Goal: Information Seeking & Learning: Learn about a topic

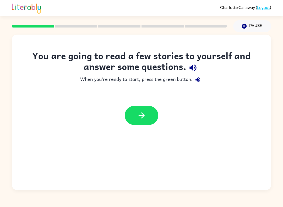
click at [143, 111] on icon "button" at bounding box center [141, 115] width 9 height 9
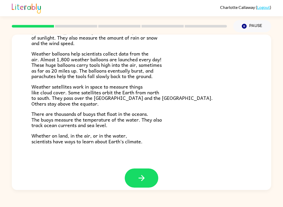
scroll to position [134, 0]
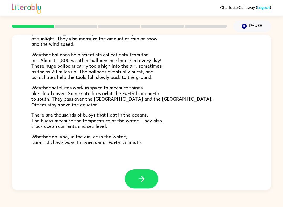
click at [147, 176] on button "button" at bounding box center [141, 178] width 33 height 19
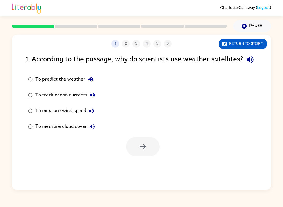
scroll to position [0, 0]
click at [125, 46] on div "1 2 3 4 5 6" at bounding box center [141, 44] width 259 height 8
click at [145, 151] on icon "button" at bounding box center [142, 146] width 9 height 9
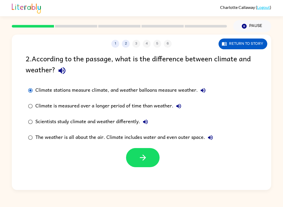
click at [138, 163] on button "button" at bounding box center [142, 157] width 33 height 19
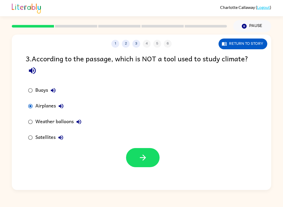
click at [150, 159] on button "button" at bounding box center [142, 157] width 33 height 19
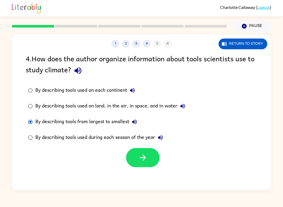
click at [26, 109] on label "By describing tools used on land, in the air, in space, and in water" at bounding box center [106, 106] width 167 height 16
click at [0, 83] on div "1 2 3 4 5 6 Return to story 4 . How does the author organize information about …" at bounding box center [141, 111] width 283 height 158
click at [147, 163] on button "button" at bounding box center [142, 157] width 33 height 19
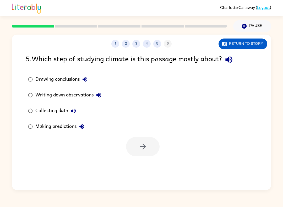
click at [27, 132] on label "Making predictions" at bounding box center [65, 127] width 84 height 16
click at [133, 145] on button "button" at bounding box center [142, 146] width 33 height 19
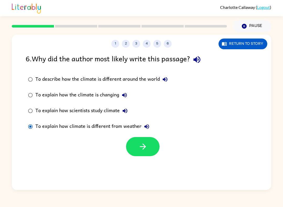
click at [149, 140] on button "button" at bounding box center [142, 146] width 33 height 19
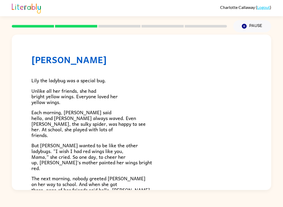
click at [253, 21] on button "Pause Pause" at bounding box center [252, 26] width 38 height 12
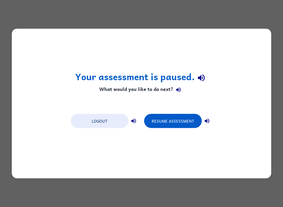
click at [263, 21] on div "Your assessment is paused. What would you like to do next? Logout Resume Assess…" at bounding box center [141, 103] width 283 height 207
click at [259, 28] on div "Your assessment is paused. What would you like to do next? Logout Resume Assess…" at bounding box center [141, 103] width 283 height 207
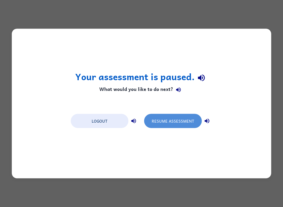
click at [188, 123] on button "Resume Assessment" at bounding box center [173, 121] width 58 height 14
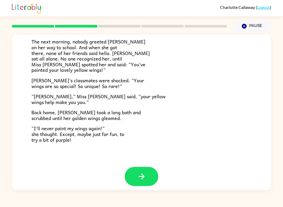
scroll to position [136, 0]
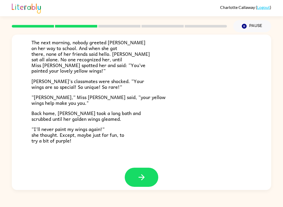
click at [138, 177] on icon "button" at bounding box center [141, 176] width 9 height 9
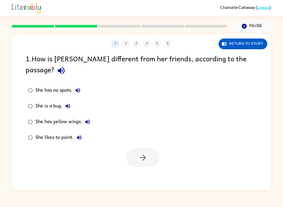
click at [37, 116] on div "She has yellow wings." at bounding box center [63, 121] width 57 height 10
click at [135, 150] on button "button" at bounding box center [142, 157] width 33 height 19
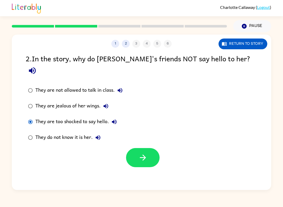
click at [152, 148] on button "button" at bounding box center [142, 157] width 33 height 19
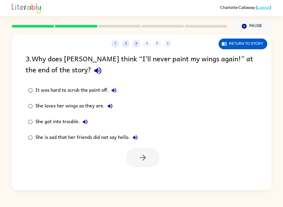
click at [25, 100] on label "She loves her wings as they are." at bounding box center [83, 106] width 120 height 16
click at [138, 162] on icon "button" at bounding box center [142, 157] width 9 height 9
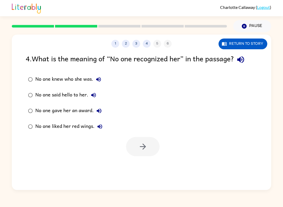
click at [22, 124] on div "4 . What is the meaning of “No one recognized her” in the passage? No one knew …" at bounding box center [141, 104] width 259 height 103
click at [135, 143] on button "button" at bounding box center [142, 146] width 33 height 19
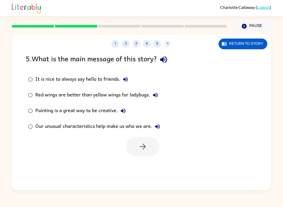
click at [29, 134] on label "Our unusual characteristics help make us who we are." at bounding box center [94, 127] width 142 height 16
click at [31, 136] on div at bounding box center [141, 145] width 259 height 22
click at [147, 143] on icon "button" at bounding box center [142, 146] width 9 height 9
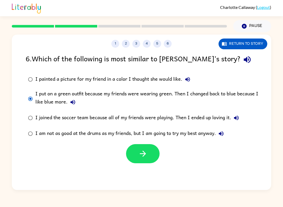
click at [145, 161] on button "button" at bounding box center [142, 153] width 33 height 19
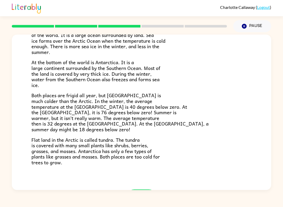
scroll to position [93, 0]
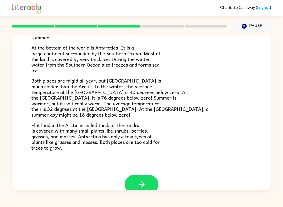
click at [150, 178] on button "button" at bounding box center [141, 184] width 33 height 19
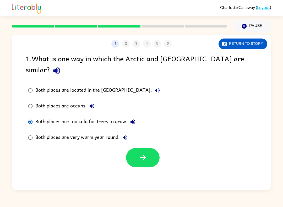
click at [28, 130] on label "Both places are very warm year round." at bounding box center [94, 138] width 142 height 16
click at [249, 49] on button "Return to story" at bounding box center [242, 43] width 49 height 11
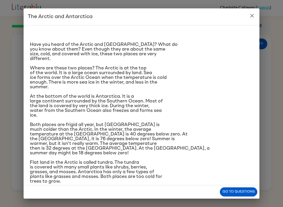
scroll to position [0, 0]
click at [237, 188] on button "Go to questions" at bounding box center [238, 191] width 37 height 9
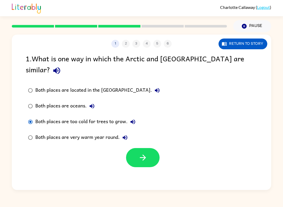
click at [236, 187] on div "1 2 3 4 5 6 Return to story 1 . What is one way in which the Arctic and Antarct…" at bounding box center [141, 112] width 259 height 155
click at [140, 153] on icon "button" at bounding box center [142, 157] width 9 height 9
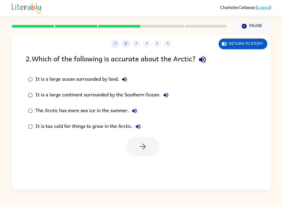
click at [203, 59] on icon "button" at bounding box center [202, 59] width 7 height 7
click at [37, 76] on div "It is a large ocean surrounded by land." at bounding box center [82, 79] width 94 height 10
click at [35, 74] on label "It is a large ocean surrounded by land." at bounding box center [98, 79] width 151 height 16
click at [132, 154] on button "button" at bounding box center [142, 146] width 33 height 19
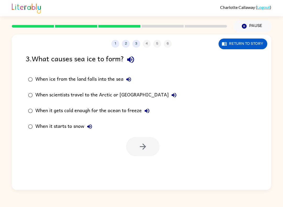
click at [38, 110] on div "When it gets cold enough for the ocean to freeze" at bounding box center [93, 110] width 117 height 10
click at [138, 153] on button "button" at bounding box center [142, 146] width 33 height 19
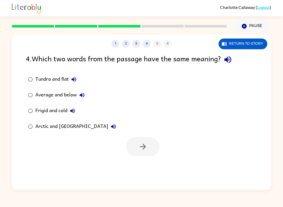
click at [234, 62] on button "button" at bounding box center [227, 59] width 13 height 13
click at [160, 132] on div "Tundra and flat Average and below Frigid and cold Arctic and Antarctica" at bounding box center [148, 102] width 245 height 63
click at [163, 141] on div at bounding box center [141, 145] width 259 height 22
click at [152, 151] on button "button" at bounding box center [142, 146] width 33 height 19
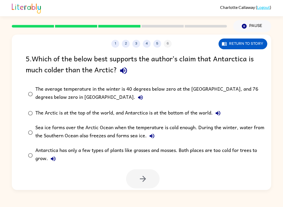
click at [139, 92] on div "The average temperature in the winter is 40 degrees below zero at the North Pol…" at bounding box center [149, 94] width 229 height 18
click at [127, 72] on icon "button" at bounding box center [123, 70] width 9 height 9
click at [134, 188] on button "button" at bounding box center [142, 178] width 33 height 19
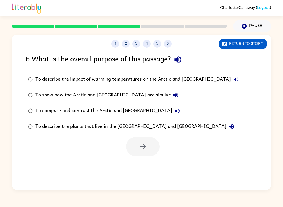
click at [149, 144] on div at bounding box center [142, 146] width 33 height 19
click at [141, 84] on div "To describe the impact of warming temperatures on the Arctic and Antarctica" at bounding box center [138, 79] width 206 height 10
click at [145, 148] on icon "button" at bounding box center [142, 146] width 9 height 9
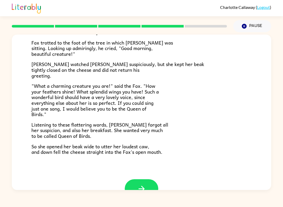
scroll to position [85, 0]
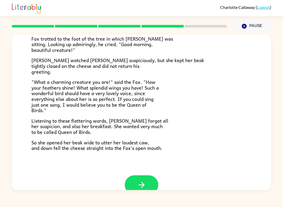
click at [142, 180] on icon "button" at bounding box center [141, 184] width 9 height 9
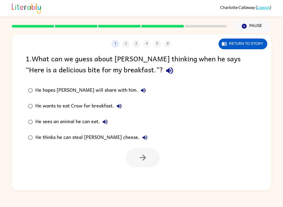
scroll to position [0, 0]
click at [135, 155] on button "button" at bounding box center [142, 157] width 33 height 19
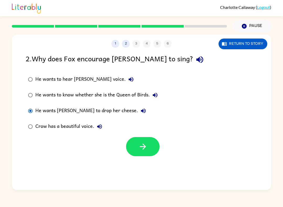
click at [136, 134] on label "Crow has a beautiful voice." at bounding box center [93, 127] width 140 height 16
click at [141, 147] on icon "button" at bounding box center [142, 146] width 6 height 6
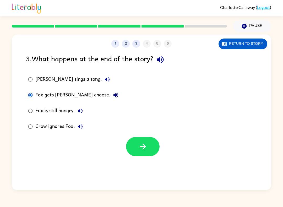
click at [147, 151] on icon "button" at bounding box center [142, 146] width 9 height 9
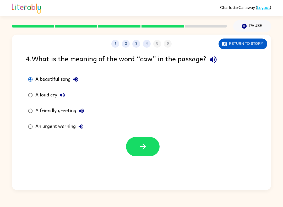
click at [136, 142] on button "button" at bounding box center [142, 146] width 33 height 19
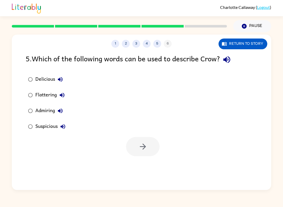
click at [250, 47] on button "Return to story" at bounding box center [242, 43] width 49 height 11
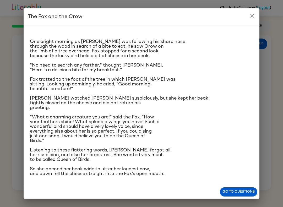
scroll to position [39, 0]
click at [238, 183] on div "One bright morning as Fox was following his sharp nose through the wood in sear…" at bounding box center [142, 105] width 236 height 160
click at [242, 194] on button "Go to questions" at bounding box center [238, 191] width 37 height 9
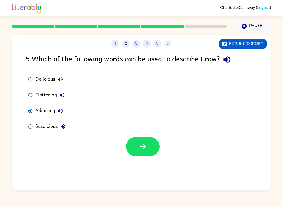
click at [136, 156] on button "button" at bounding box center [142, 146] width 33 height 19
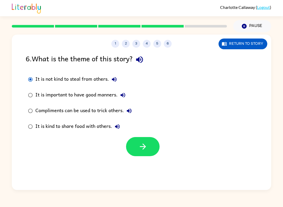
click at [124, 149] on div at bounding box center [141, 145] width 259 height 22
click at [124, 143] on div at bounding box center [141, 145] width 259 height 22
click at [149, 155] on button "button" at bounding box center [142, 146] width 33 height 19
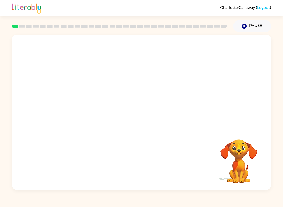
click at [74, 102] on video "Your browser must support playing .mp4 files to use Literably. Please try using…" at bounding box center [141, 82] width 259 height 94
click at [74, 100] on video "Your browser must support playing .mp4 files to use Literably. Please try using…" at bounding box center [141, 82] width 259 height 94
click at [71, 97] on video "Your browser must support playing .mp4 files to use Literably. Please try using…" at bounding box center [141, 82] width 259 height 94
click at [81, 108] on video "Your browser must support playing .mp4 files to use Literably. Please try using…" at bounding box center [141, 82] width 259 height 94
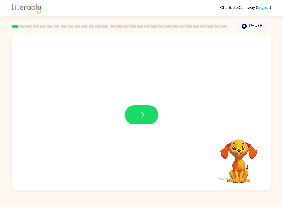
click at [134, 118] on button "button" at bounding box center [141, 114] width 33 height 19
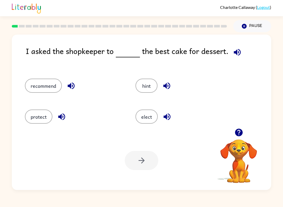
click at [57, 89] on button "recommend" at bounding box center [43, 86] width 37 height 14
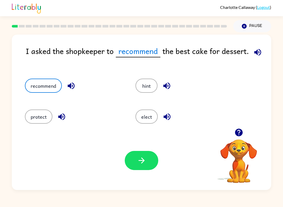
click at [145, 161] on icon "button" at bounding box center [141, 160] width 9 height 9
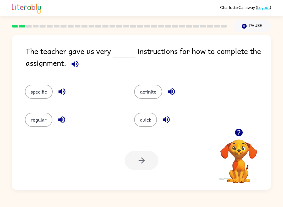
click at [29, 92] on button "specific" at bounding box center [39, 92] width 28 height 14
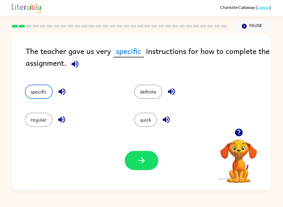
click at [141, 167] on button "button" at bounding box center [141, 160] width 33 height 19
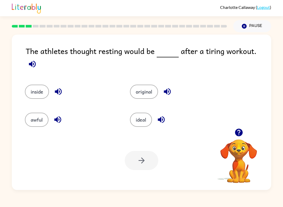
click at [137, 137] on div "Your browser must support playing .mp4 files to use Literably. Please try using…" at bounding box center [141, 160] width 259 height 59
click at [146, 120] on button "ideal" at bounding box center [141, 120] width 22 height 14
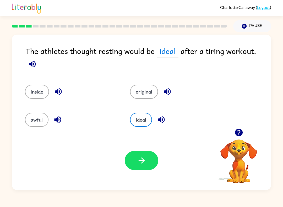
click at [142, 167] on button "button" at bounding box center [141, 160] width 33 height 19
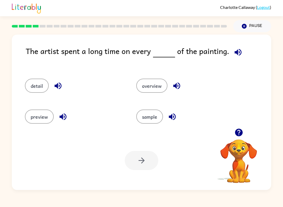
click at [43, 80] on button "detail" at bounding box center [37, 86] width 24 height 14
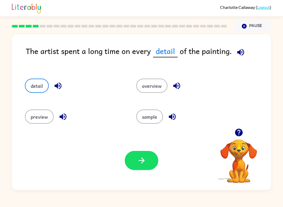
click at [147, 159] on button "button" at bounding box center [141, 160] width 33 height 19
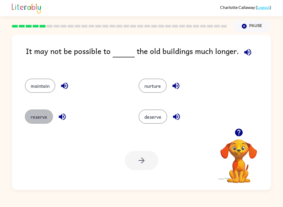
click at [36, 123] on button "reserve" at bounding box center [39, 116] width 28 height 14
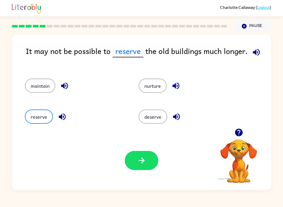
click at [41, 91] on button "maintain" at bounding box center [40, 86] width 30 height 14
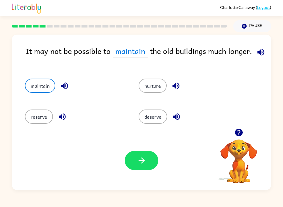
click at [30, 122] on button "reserve" at bounding box center [39, 116] width 28 height 14
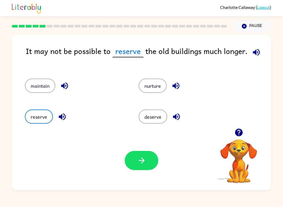
click at [138, 159] on icon "button" at bounding box center [141, 160] width 9 height 9
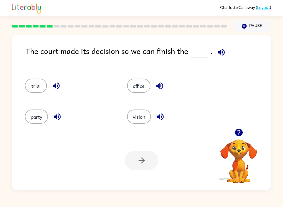
click at [43, 88] on button "trial" at bounding box center [36, 86] width 22 height 14
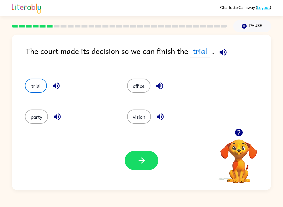
click at [143, 152] on button "button" at bounding box center [141, 160] width 33 height 19
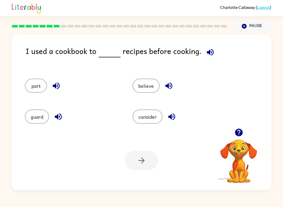
click at [149, 127] on div "consider" at bounding box center [176, 114] width 108 height 31
click at [161, 127] on div "consider" at bounding box center [176, 114] width 108 height 31
click at [150, 122] on button "consider" at bounding box center [147, 116] width 30 height 14
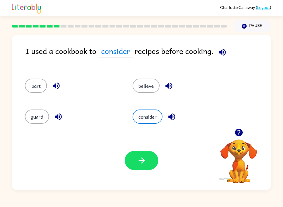
click at [152, 160] on button "button" at bounding box center [141, 160] width 33 height 19
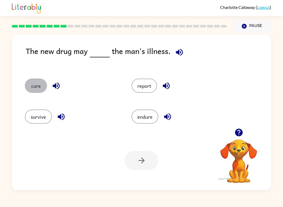
click at [36, 87] on button "cure" at bounding box center [36, 86] width 22 height 14
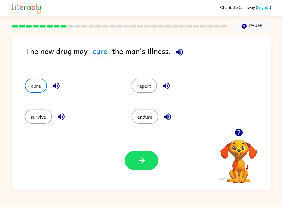
click at [141, 157] on icon "button" at bounding box center [141, 160] width 9 height 9
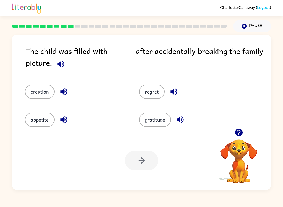
click at [155, 123] on button "gratitude" at bounding box center [155, 120] width 32 height 14
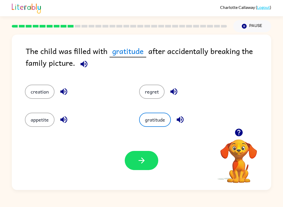
click at [140, 156] on button "button" at bounding box center [141, 160] width 33 height 19
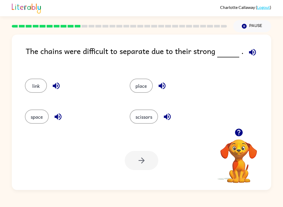
click at [38, 116] on button "space" at bounding box center [37, 116] width 24 height 14
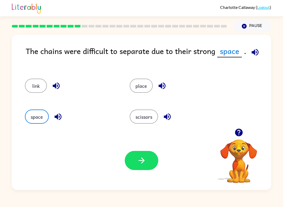
click at [124, 160] on div "Your browser must support playing .mp4 files to use Literably. Please try using…" at bounding box center [141, 160] width 259 height 59
click at [146, 159] on icon "button" at bounding box center [141, 160] width 9 height 9
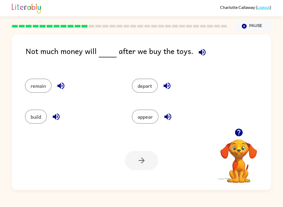
click at [27, 81] on button "remain" at bounding box center [38, 86] width 27 height 14
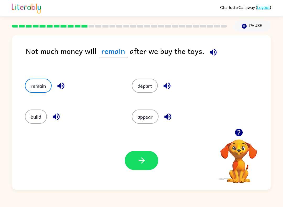
click at [142, 164] on icon "button" at bounding box center [141, 160] width 9 height 9
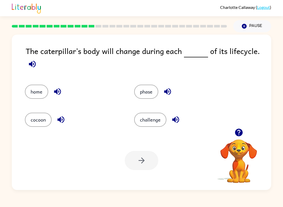
click at [155, 97] on button "phase" at bounding box center [146, 92] width 24 height 14
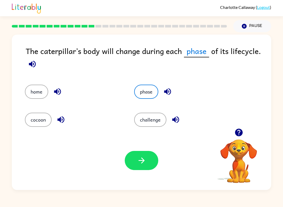
click at [142, 169] on button "button" at bounding box center [141, 160] width 33 height 19
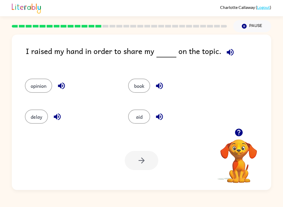
click at [36, 78] on div "opinion" at bounding box center [66, 84] width 103 height 31
click at [141, 184] on div "Your browser must support playing .mp4 files to use Literably. Please try using…" at bounding box center [141, 160] width 259 height 59
click at [130, 159] on div at bounding box center [141, 160] width 33 height 19
click at [45, 86] on button "opinion" at bounding box center [38, 86] width 27 height 14
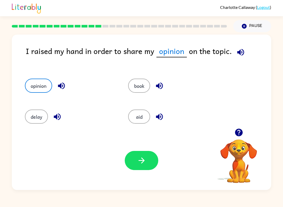
click at [139, 161] on icon "button" at bounding box center [141, 160] width 9 height 9
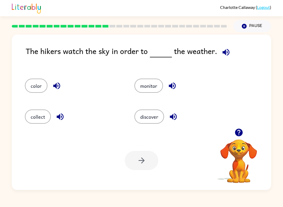
click at [0, 115] on div "The hikers watch the sky in order to the weather. color monitor collect discove…" at bounding box center [141, 111] width 283 height 158
click at [282, 105] on div "The hikers watch the sky in order to the weather. color monitor collect discove…" at bounding box center [141, 111] width 283 height 158
click at [146, 123] on button "discover" at bounding box center [149, 116] width 30 height 14
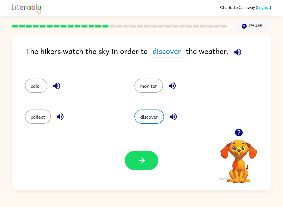
click at [141, 90] on button "monitor" at bounding box center [148, 86] width 29 height 14
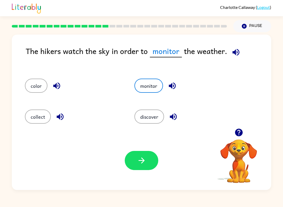
click at [33, 124] on button "collect" at bounding box center [38, 116] width 26 height 14
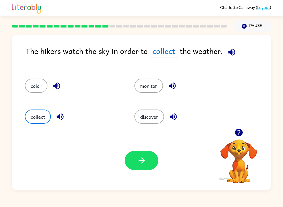
click at [135, 161] on button "button" at bounding box center [141, 160] width 33 height 19
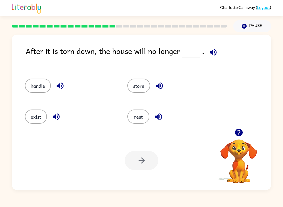
click at [38, 119] on button "exist" at bounding box center [36, 116] width 22 height 14
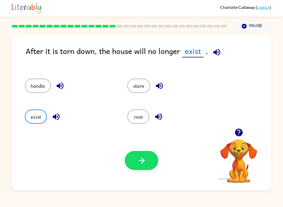
click at [142, 159] on icon "button" at bounding box center [141, 160] width 9 height 9
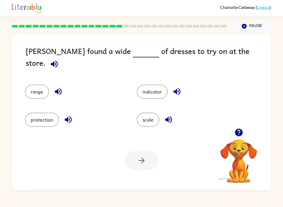
click at [35, 85] on button "range" at bounding box center [37, 92] width 24 height 14
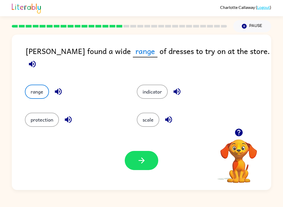
click at [141, 170] on button "button" at bounding box center [141, 160] width 33 height 19
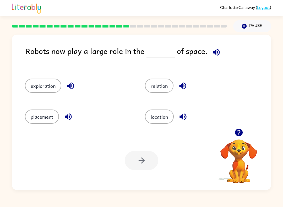
click at [36, 93] on button "exploration" at bounding box center [43, 86] width 36 height 14
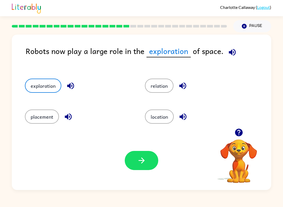
click at [138, 170] on button "button" at bounding box center [141, 160] width 33 height 19
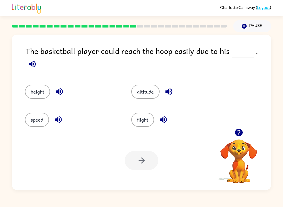
click at [44, 88] on button "height" at bounding box center [37, 92] width 25 height 14
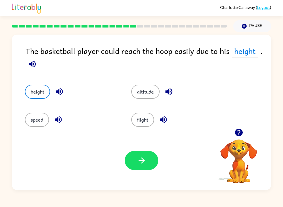
click at [146, 165] on button "button" at bounding box center [141, 160] width 33 height 19
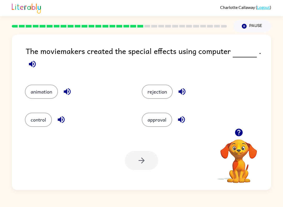
click at [47, 98] on button "animation" at bounding box center [41, 92] width 33 height 14
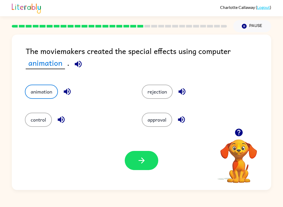
click at [146, 153] on button "button" at bounding box center [141, 160] width 33 height 19
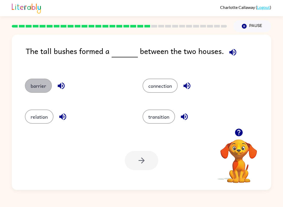
click at [31, 85] on button "barrier" at bounding box center [38, 86] width 27 height 14
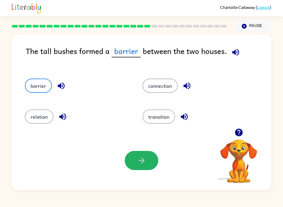
click at [140, 169] on button "button" at bounding box center [141, 160] width 33 height 19
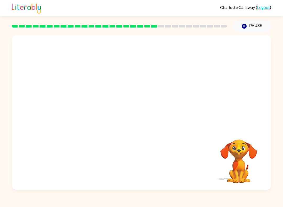
click at [87, 110] on video "Your browser must support playing .mp4 files to use Literably. Please try using…" at bounding box center [141, 82] width 259 height 94
click at [89, 111] on video "Your browser must support playing .mp4 files to use Literably. Please try using…" at bounding box center [141, 82] width 259 height 94
click at [87, 114] on video "Your browser must support playing .mp4 files to use Literably. Please try using…" at bounding box center [141, 82] width 259 height 94
click at [79, 113] on video "Your browser must support playing .mp4 files to use Literably. Please try using…" at bounding box center [141, 82] width 259 height 94
click at [90, 109] on video "Your browser must support playing .mp4 files to use Literably. Please try using…" at bounding box center [141, 82] width 259 height 94
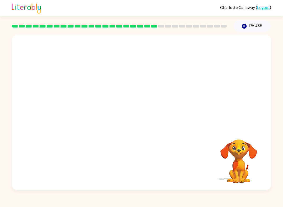
click at [87, 123] on video "Your browser must support playing .mp4 files to use Literably. Please try using…" at bounding box center [141, 82] width 259 height 94
click at [92, 112] on video "Your browser must support playing .mp4 files to use Literably. Please try using…" at bounding box center [141, 82] width 259 height 94
click at [139, 128] on div at bounding box center [141, 112] width 259 height 155
click at [141, 124] on button "button" at bounding box center [141, 114] width 33 height 19
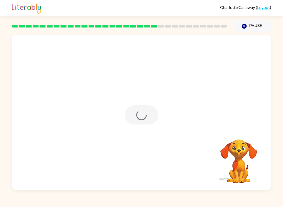
click at [153, 106] on div at bounding box center [141, 114] width 33 height 19
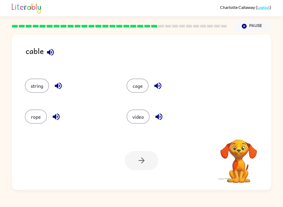
click at [137, 118] on button "video" at bounding box center [137, 116] width 23 height 14
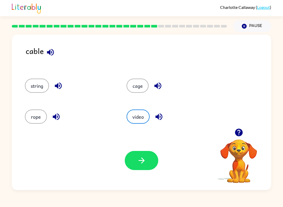
click at [148, 166] on button "button" at bounding box center [141, 160] width 33 height 19
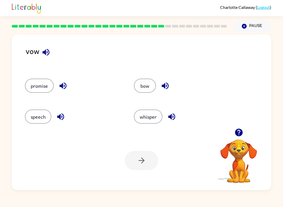
click at [153, 80] on div "bow" at bounding box center [182, 86] width 97 height 14
click at [154, 82] on button "bow" at bounding box center [145, 86] width 22 height 14
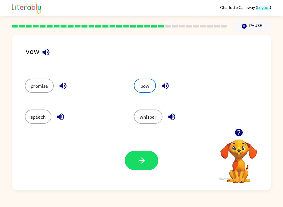
click at [156, 83] on div "bow" at bounding box center [182, 86] width 97 height 14
click at [147, 164] on button "button" at bounding box center [141, 160] width 33 height 19
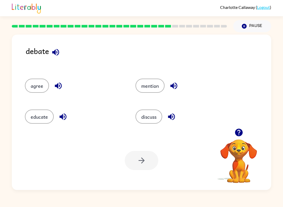
click at [161, 88] on button "mention" at bounding box center [149, 86] width 29 height 14
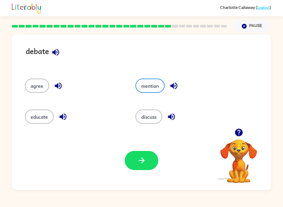
click at [35, 92] on button "agree" at bounding box center [37, 86] width 24 height 14
click at [139, 159] on icon "button" at bounding box center [141, 160] width 9 height 9
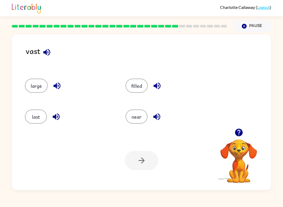
click at [62, 115] on button "button" at bounding box center [55, 116] width 13 height 13
click at [60, 122] on button "button" at bounding box center [55, 116] width 13 height 13
click at [38, 120] on button "last" at bounding box center [36, 116] width 22 height 14
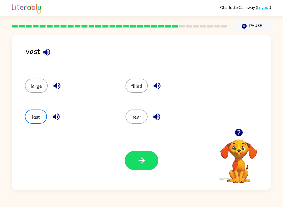
click at [149, 167] on button "button" at bounding box center [141, 160] width 33 height 19
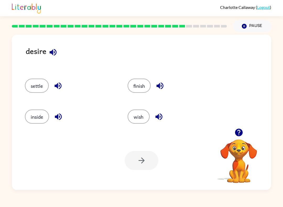
click at [39, 123] on button "inside" at bounding box center [37, 116] width 24 height 14
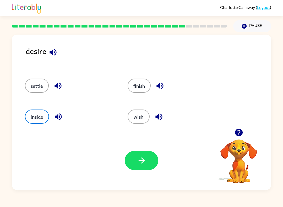
click at [142, 163] on icon "button" at bounding box center [141, 160] width 6 height 6
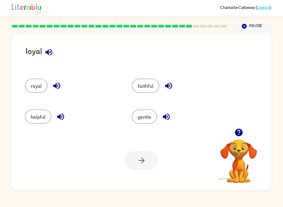
click at [44, 97] on div "royal" at bounding box center [68, 84] width 107 height 31
click at [145, 157] on div at bounding box center [141, 160] width 33 height 19
click at [35, 91] on button "royal" at bounding box center [36, 86] width 23 height 14
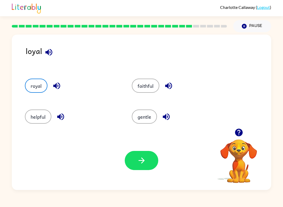
click at [146, 157] on icon "button" at bounding box center [141, 160] width 9 height 9
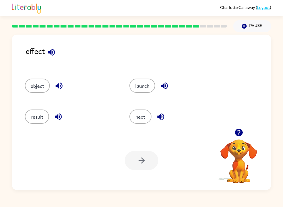
click at [56, 51] on icon "button" at bounding box center [51, 52] width 9 height 9
click at [46, 88] on button "object" at bounding box center [37, 86] width 25 height 14
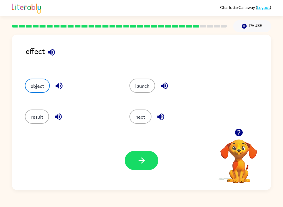
click at [150, 157] on button "button" at bounding box center [141, 160] width 33 height 19
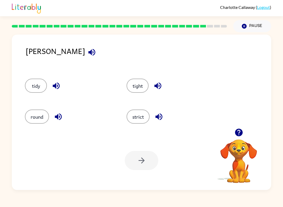
click at [37, 91] on button "tidy" at bounding box center [36, 86] width 22 height 14
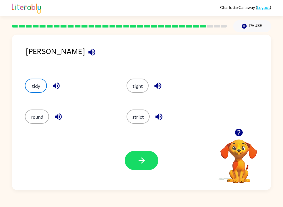
click at [142, 114] on button "strict" at bounding box center [137, 116] width 23 height 14
click at [148, 162] on button "button" at bounding box center [141, 160] width 33 height 19
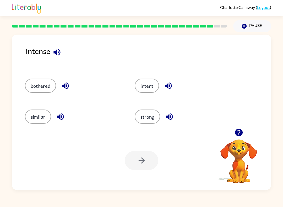
click at [150, 118] on button "strong" at bounding box center [147, 116] width 25 height 14
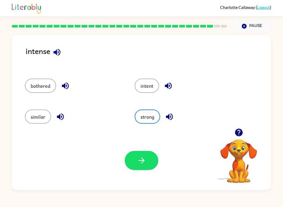
click at [149, 87] on button "intent" at bounding box center [147, 86] width 24 height 14
click at [150, 164] on button "button" at bounding box center [141, 160] width 33 height 19
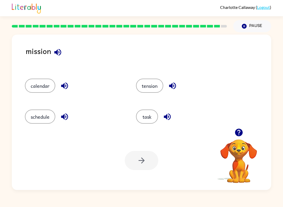
click at [43, 115] on button "schedule" at bounding box center [40, 116] width 30 height 14
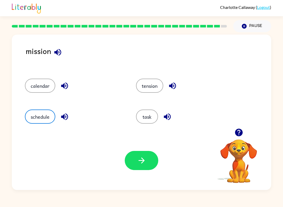
click at [149, 165] on button "button" at bounding box center [141, 160] width 33 height 19
